Goal: Task Accomplishment & Management: Manage account settings

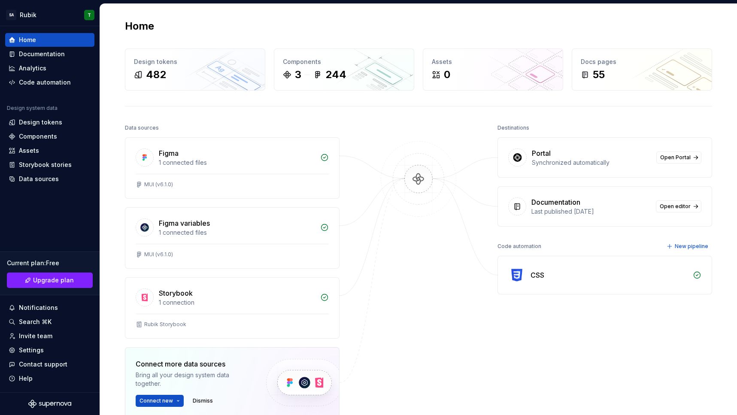
scroll to position [1, 0]
click at [36, 348] on div "Settings" at bounding box center [31, 350] width 25 height 9
